Goal: Task Accomplishment & Management: Use online tool/utility

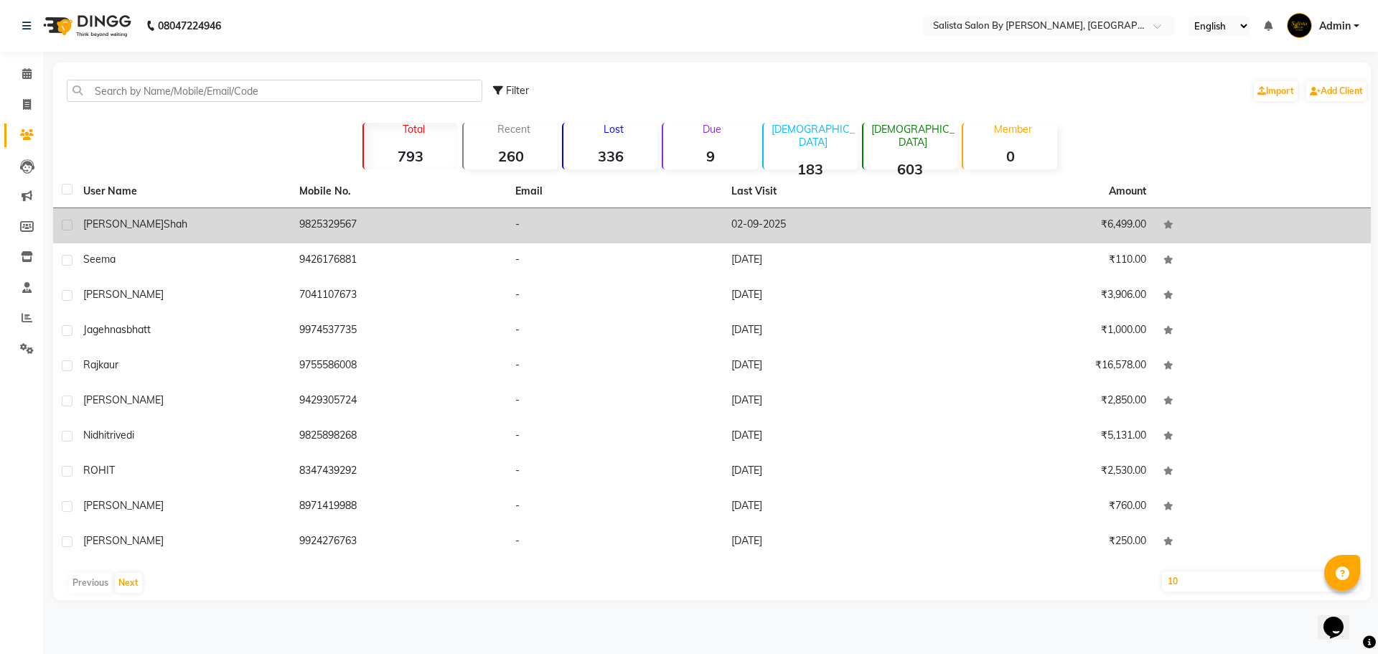
click at [409, 227] on td "9825329567" at bounding box center [399, 225] width 216 height 35
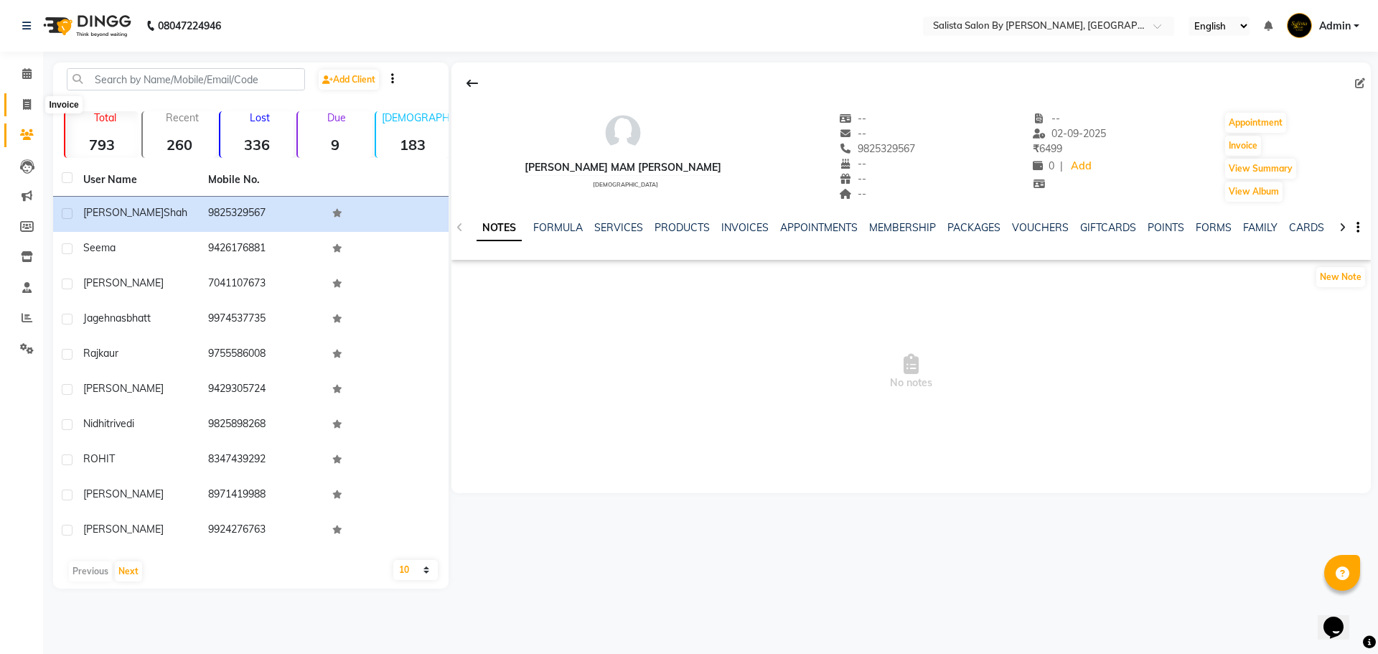
click at [36, 108] on span at bounding box center [26, 105] width 25 height 17
select select "service"
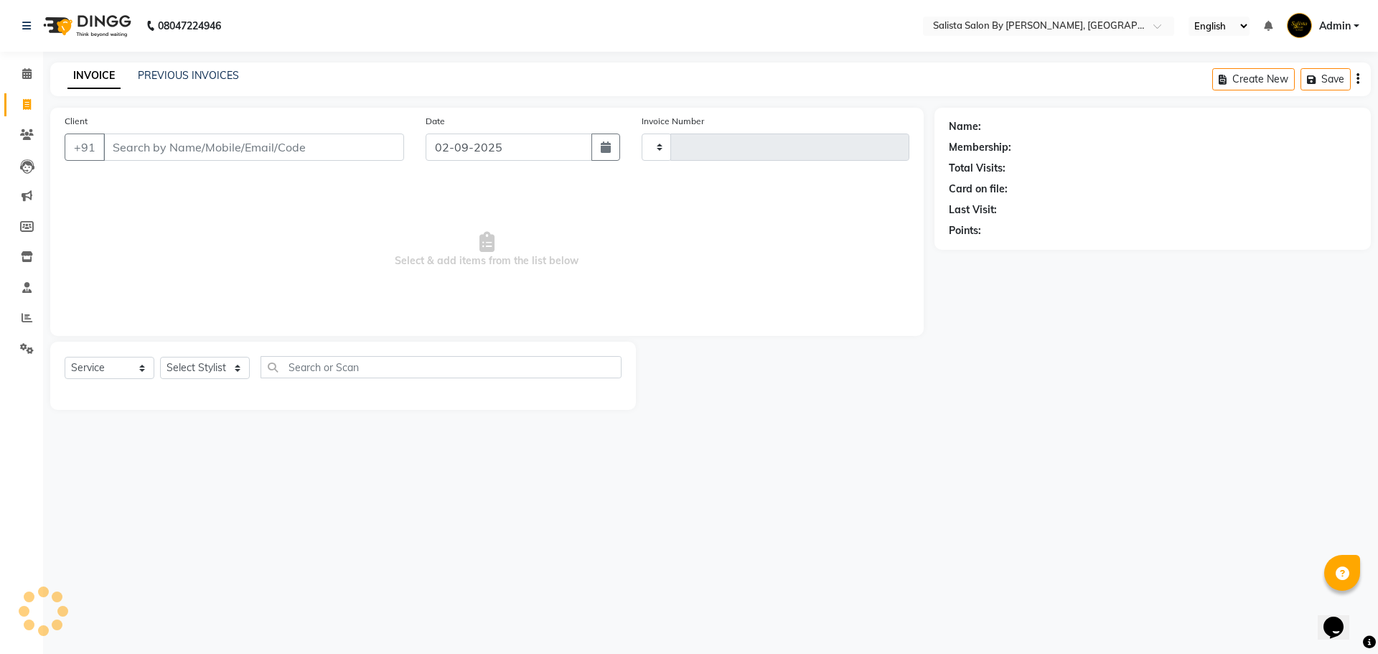
type input "0824"
select select "6878"
click at [203, 80] on link "PREVIOUS INVOICES" at bounding box center [188, 75] width 101 height 13
